Goal: Find specific page/section: Find specific page/section

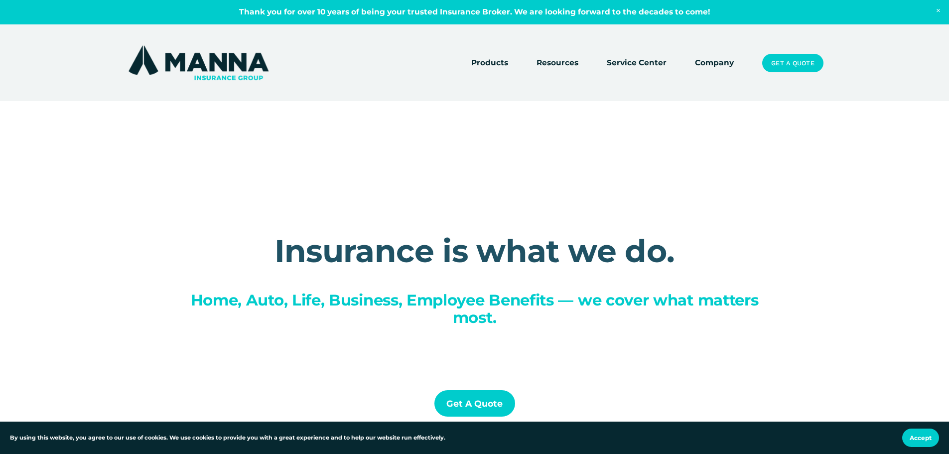
click at [714, 64] on link "Company" at bounding box center [714, 63] width 39 height 14
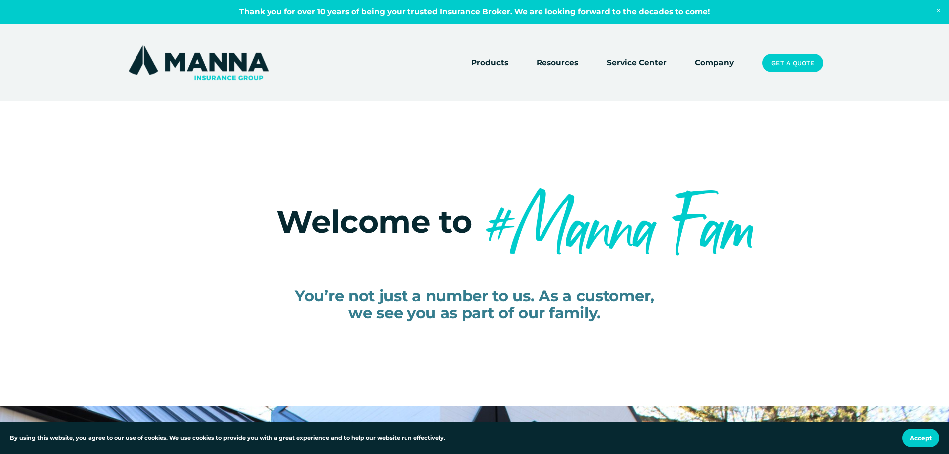
click at [716, 64] on link "Company" at bounding box center [714, 63] width 39 height 14
click at [636, 66] on link "Service Center" at bounding box center [637, 63] width 60 height 14
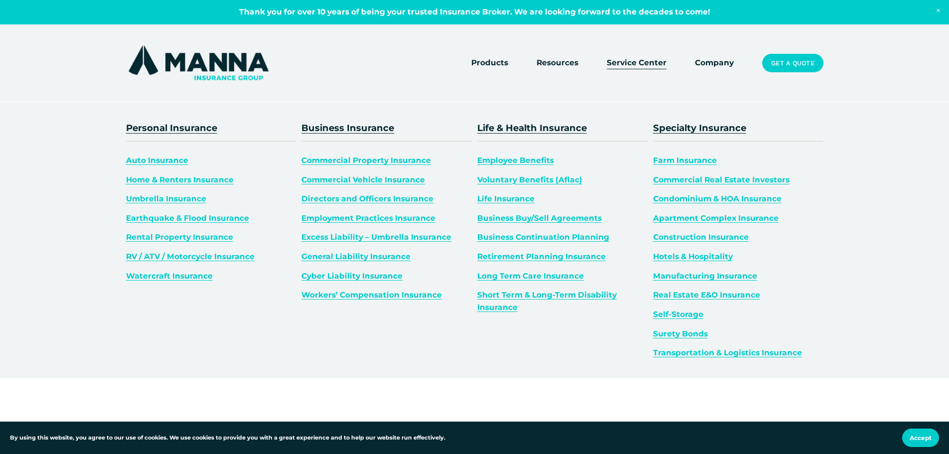
click at [501, 65] on span "Products" at bounding box center [489, 63] width 37 height 12
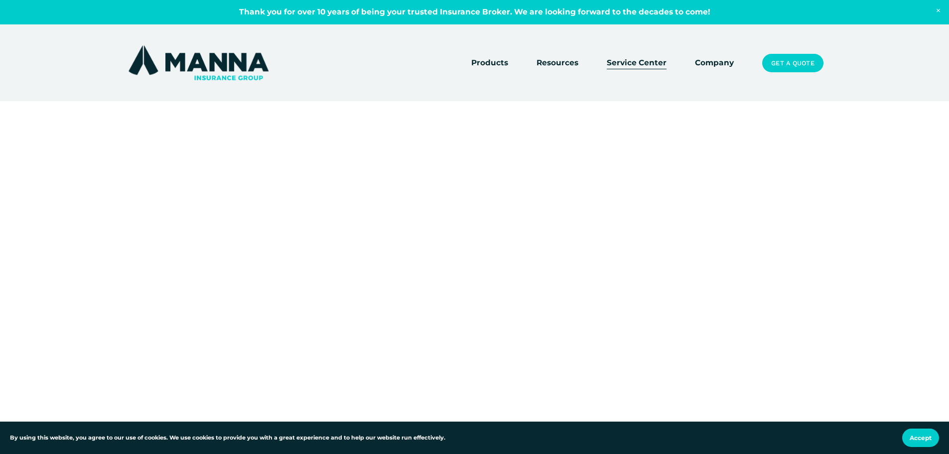
click at [937, 12] on span "Close Announcement" at bounding box center [937, 10] width 21 height 21
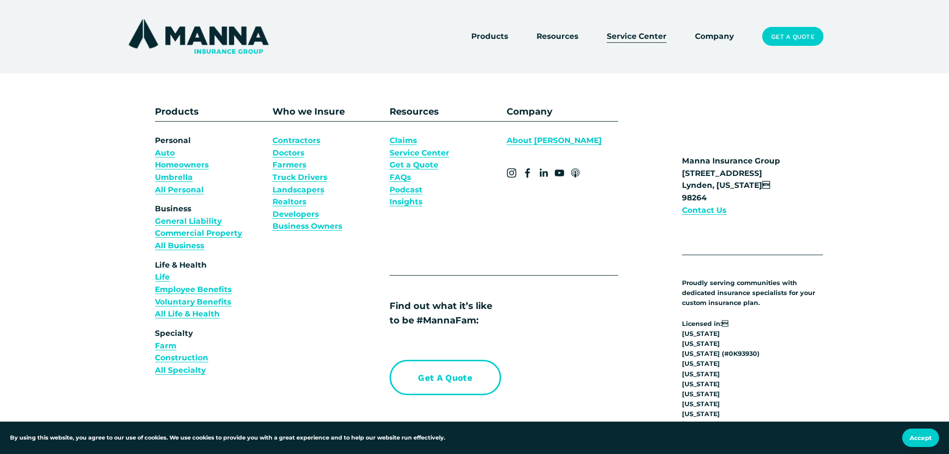
scroll to position [697, 0]
